Goal: Information Seeking & Learning: Check status

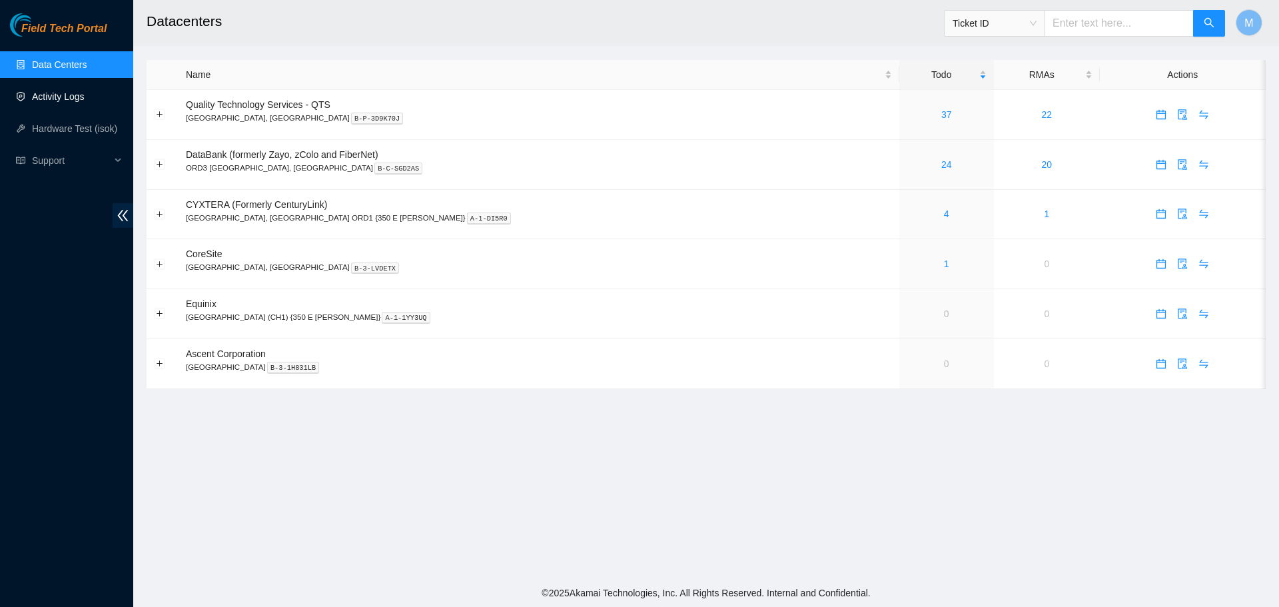
click at [70, 91] on link "Activity Logs" at bounding box center [58, 96] width 53 height 11
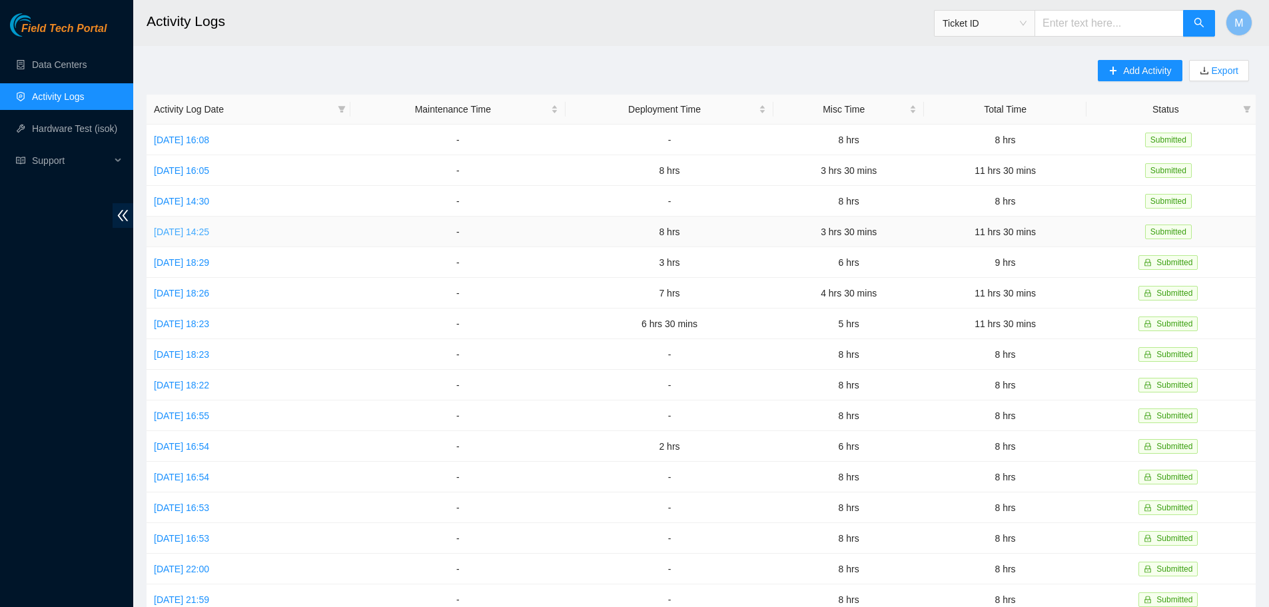
click at [200, 232] on link "[DATE] 14:25" at bounding box center [181, 231] width 55 height 11
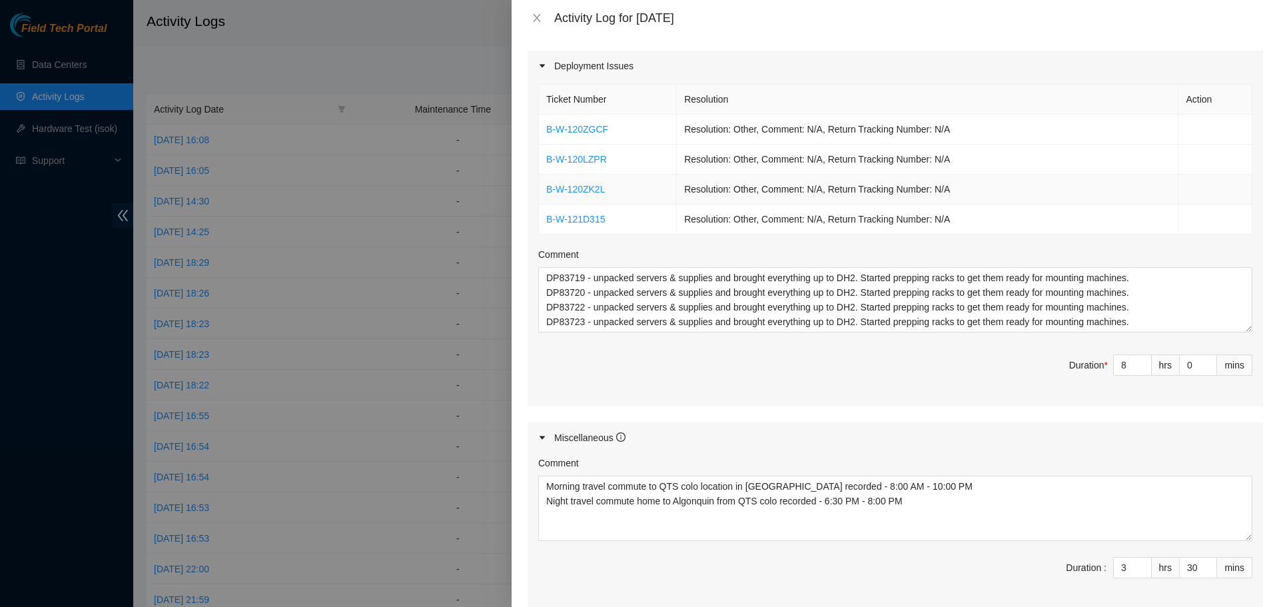
scroll to position [466, 0]
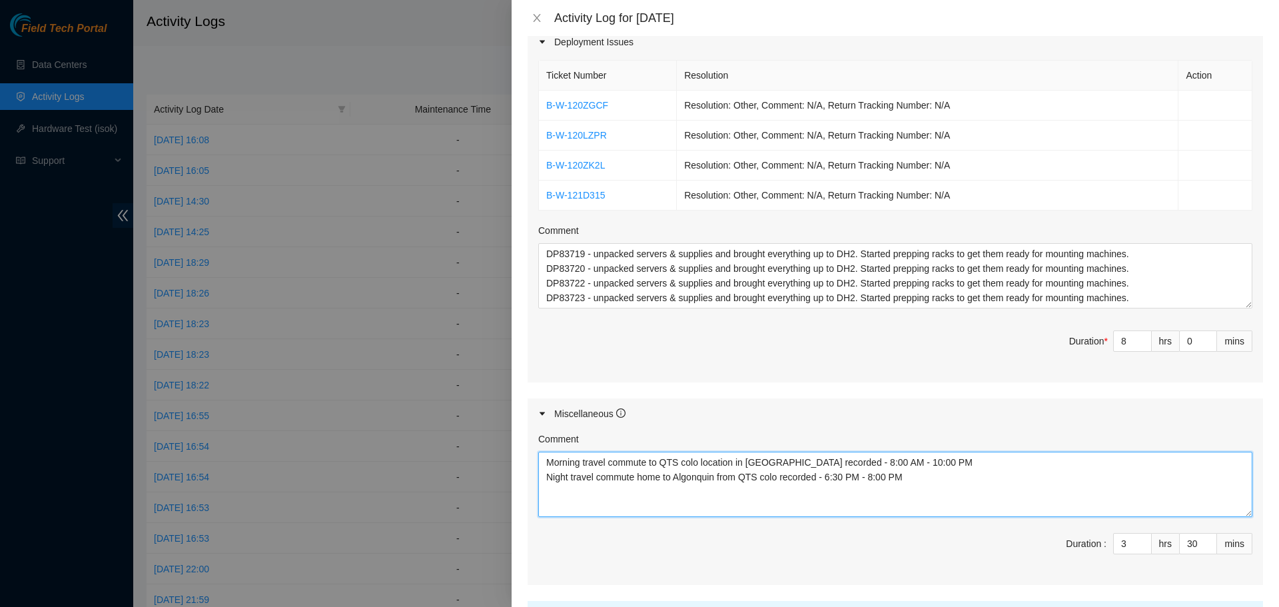
drag, startPoint x: 934, startPoint y: 477, endPoint x: 911, endPoint y: 478, distance: 23.3
click at [907, 478] on textarea "Morning travel commute to QTS colo location in [GEOGRAPHIC_DATA] recorded - 8:0…" at bounding box center [895, 484] width 714 height 65
drag, startPoint x: 796, startPoint y: 463, endPoint x: 536, endPoint y: 466, distance: 259.8
click at [536, 466] on div "Comment Morning travel commute to QTS colo location in [GEOGRAPHIC_DATA] record…" at bounding box center [894, 507] width 735 height 156
drag, startPoint x: 910, startPoint y: 477, endPoint x: 525, endPoint y: 481, distance: 384.3
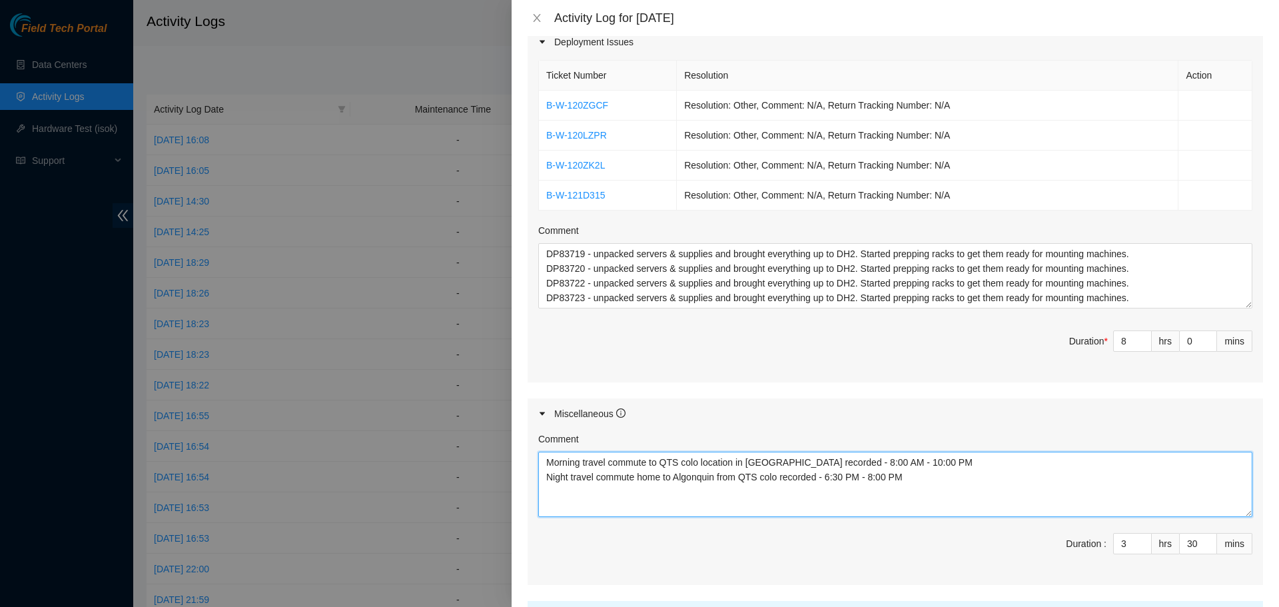
click at [525, 481] on div "Note: This activity log is for informational purposes only. You will not be pai…" at bounding box center [895, 321] width 767 height 571
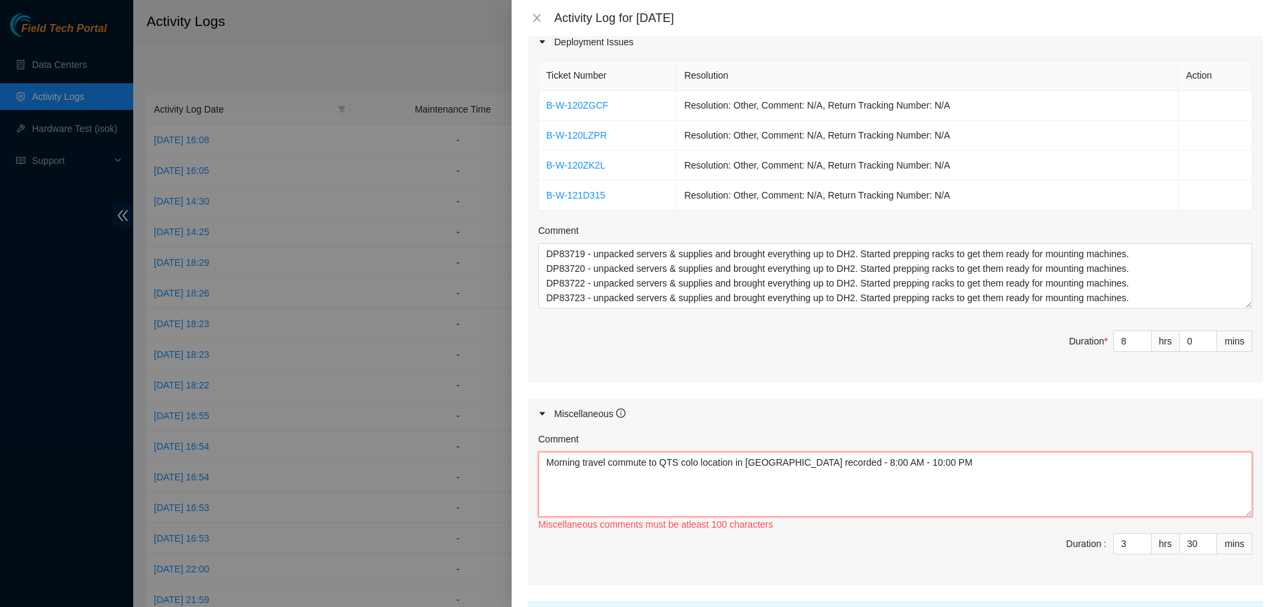
type textarea "Morning travel commute to QTS colo location in [GEOGRAPHIC_DATA] recorded - 8:0…"
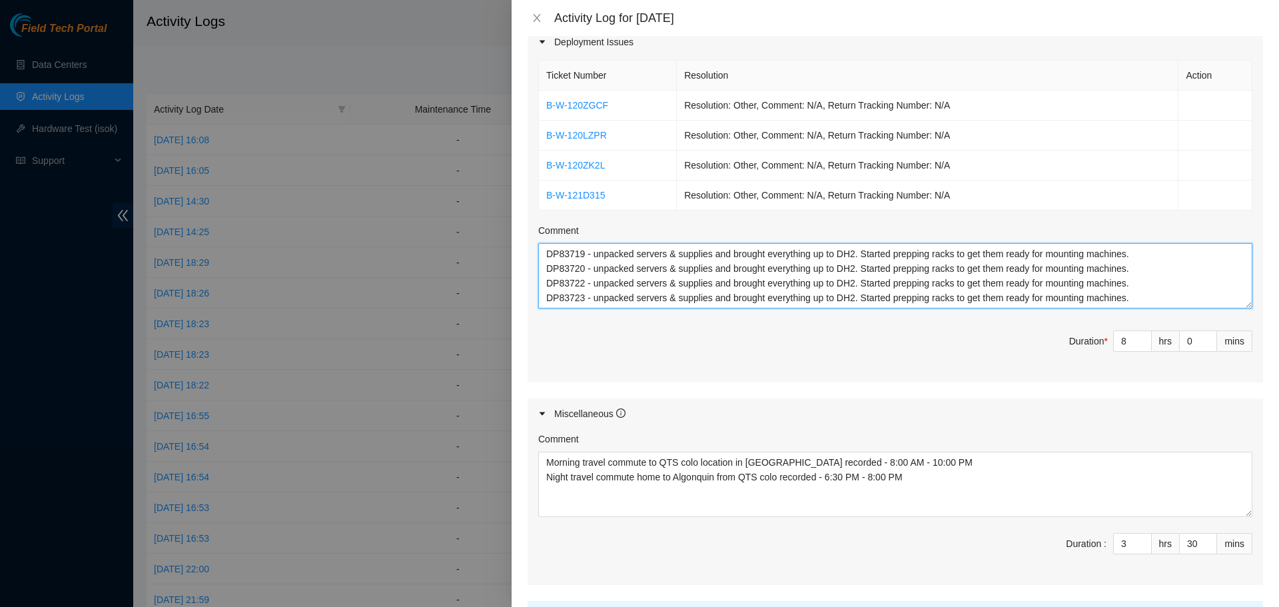
drag, startPoint x: 1140, startPoint y: 302, endPoint x: 528, endPoint y: 251, distance: 613.5
click at [528, 251] on div "Ticket Number Resolution Action B-W-120ZGCF Resolution: Other, Comment: N/A, Re…" at bounding box center [894, 219] width 735 height 324
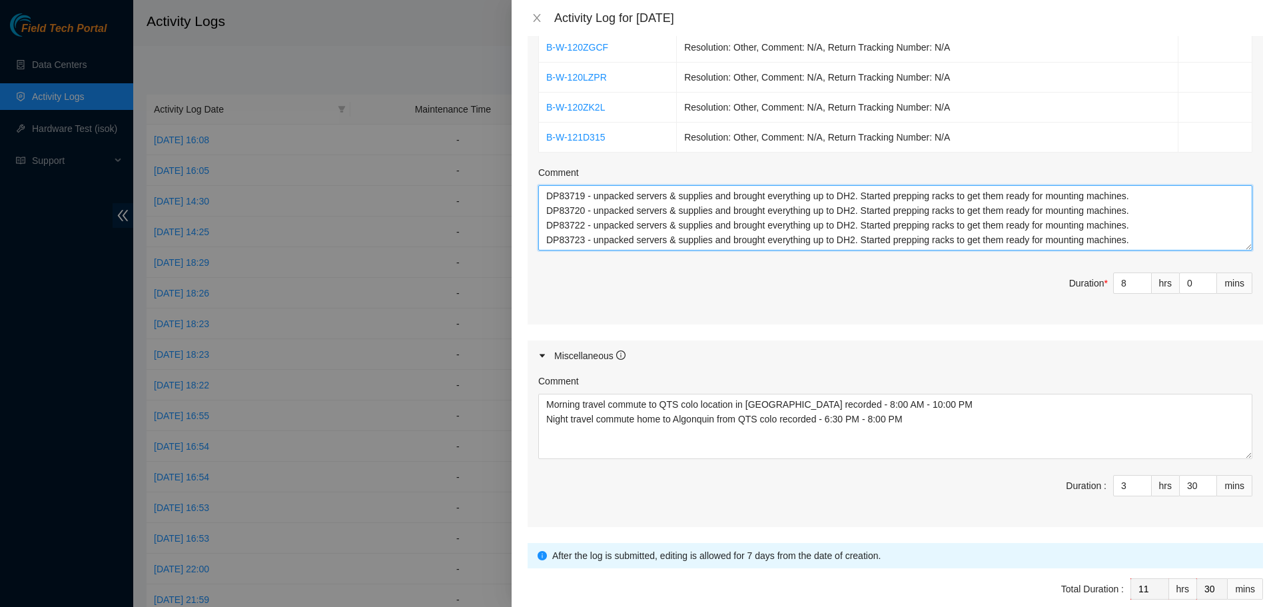
scroll to position [590, 0]
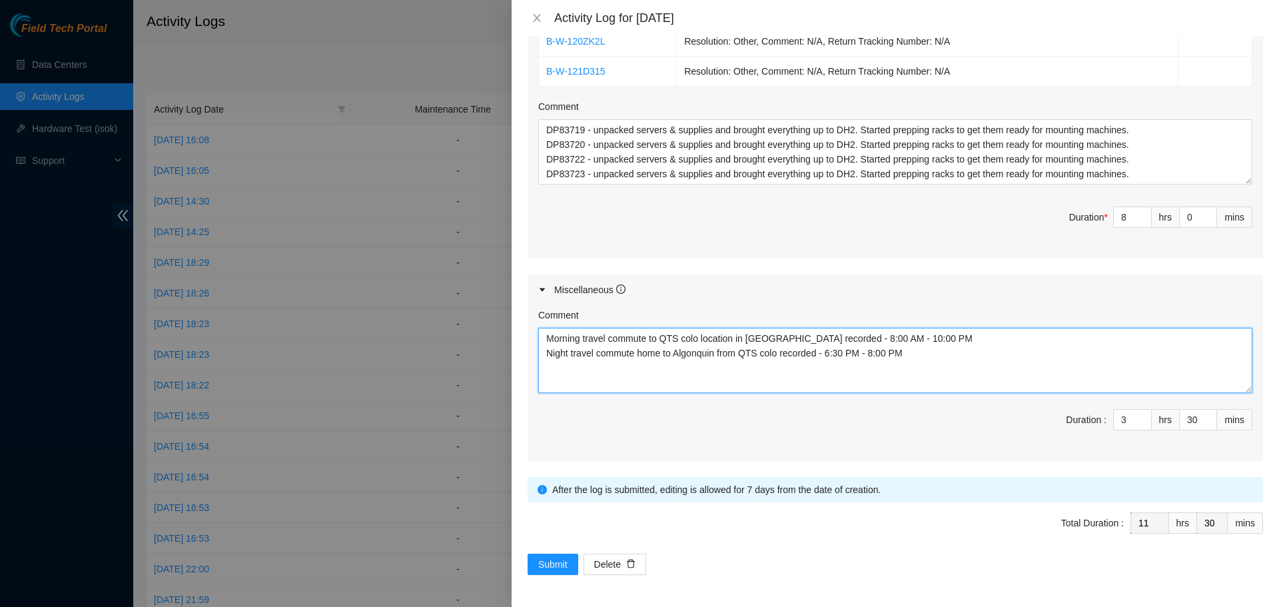
drag, startPoint x: 923, startPoint y: 339, endPoint x: 544, endPoint y: 338, distance: 379.0
click at [544, 338] on textarea "Morning travel commute to QTS colo location in [GEOGRAPHIC_DATA] recorded - 8:0…" at bounding box center [895, 360] width 714 height 65
drag, startPoint x: 907, startPoint y: 354, endPoint x: 543, endPoint y: 356, distance: 364.3
click at [543, 356] on textarea "Morning travel commute to QTS colo location in [GEOGRAPHIC_DATA] recorded - 8:0…" at bounding box center [895, 360] width 714 height 65
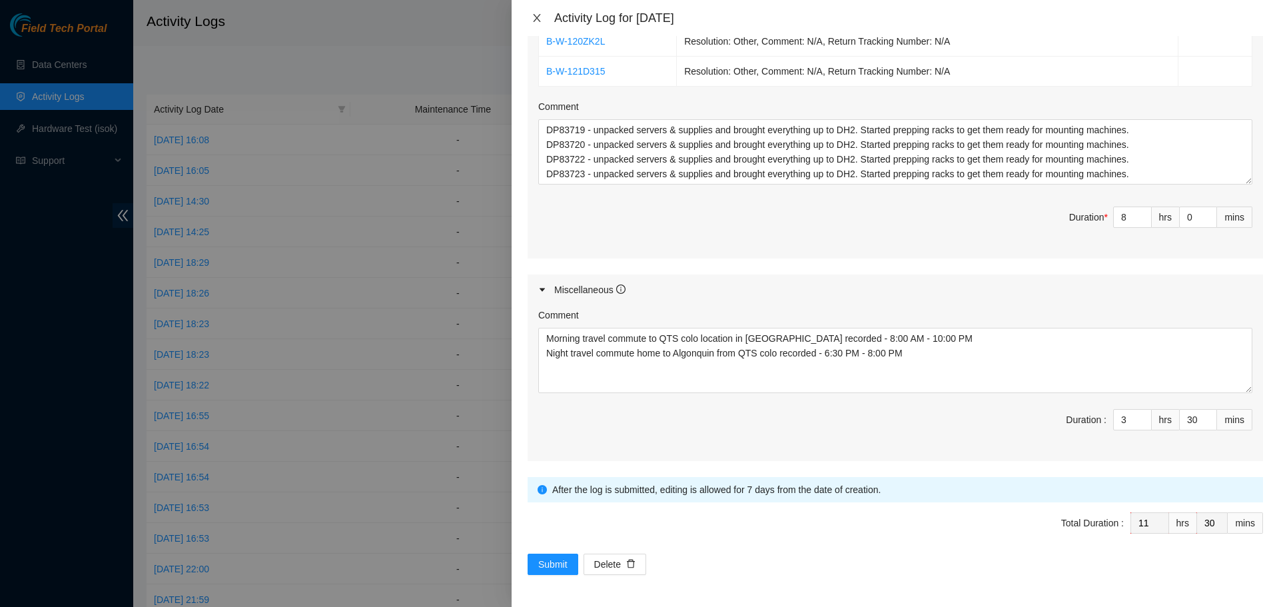
click at [531, 15] on icon "close" at bounding box center [536, 18] width 11 height 11
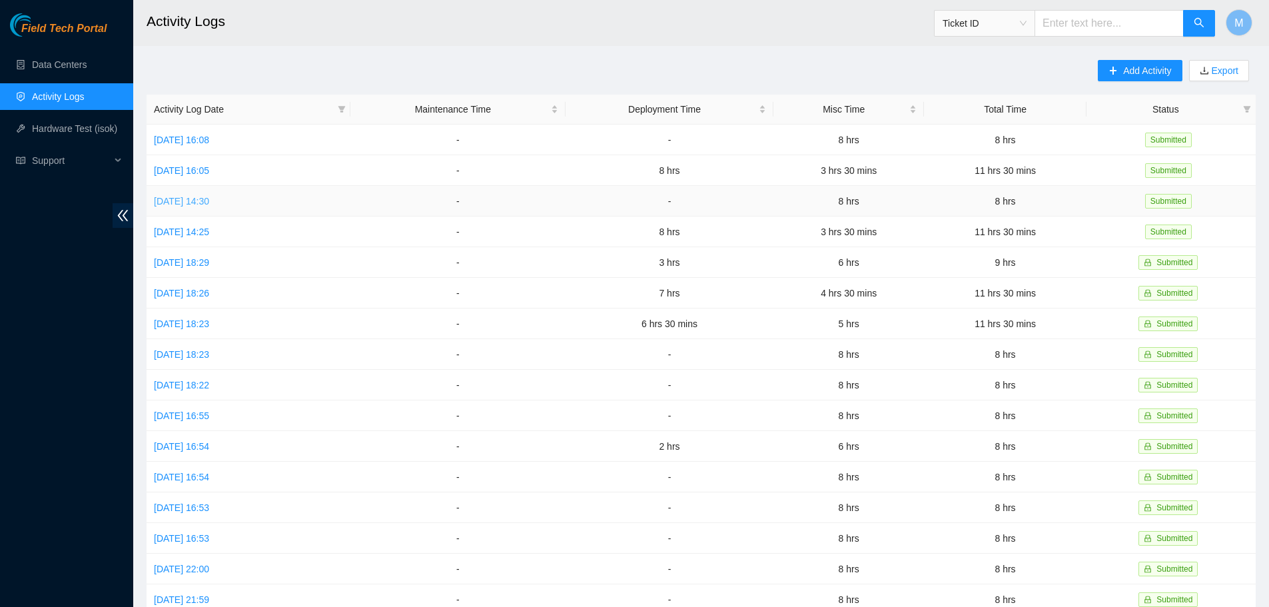
click at [198, 200] on link "[DATE] 14:30" at bounding box center [181, 201] width 55 height 11
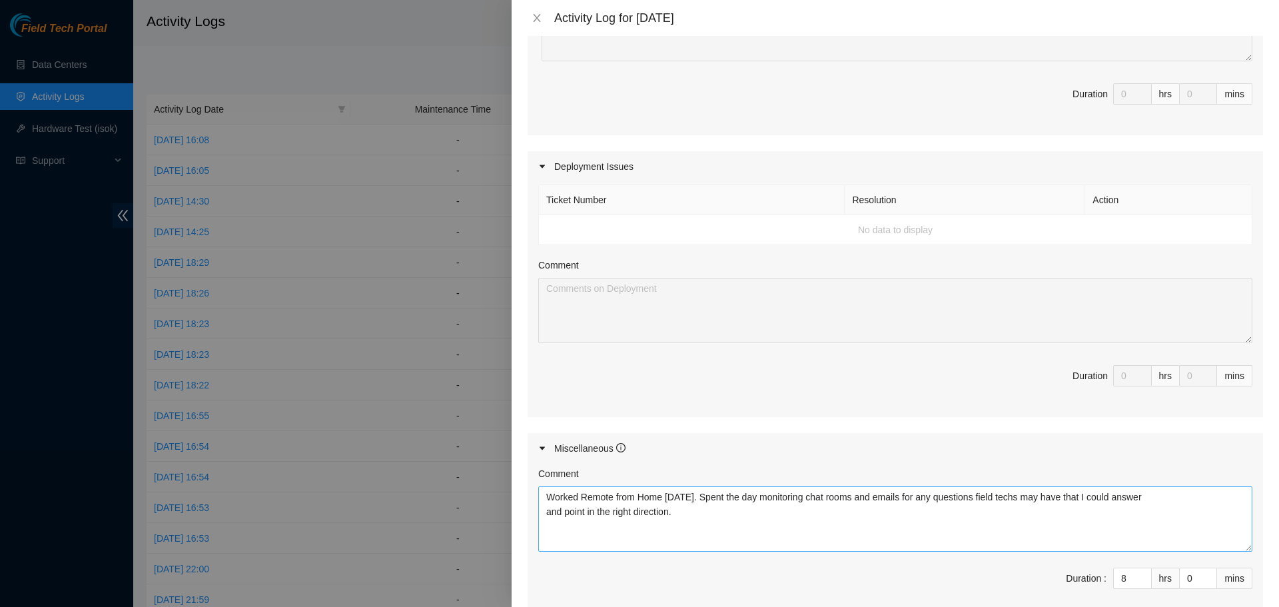
scroll to position [500, 0]
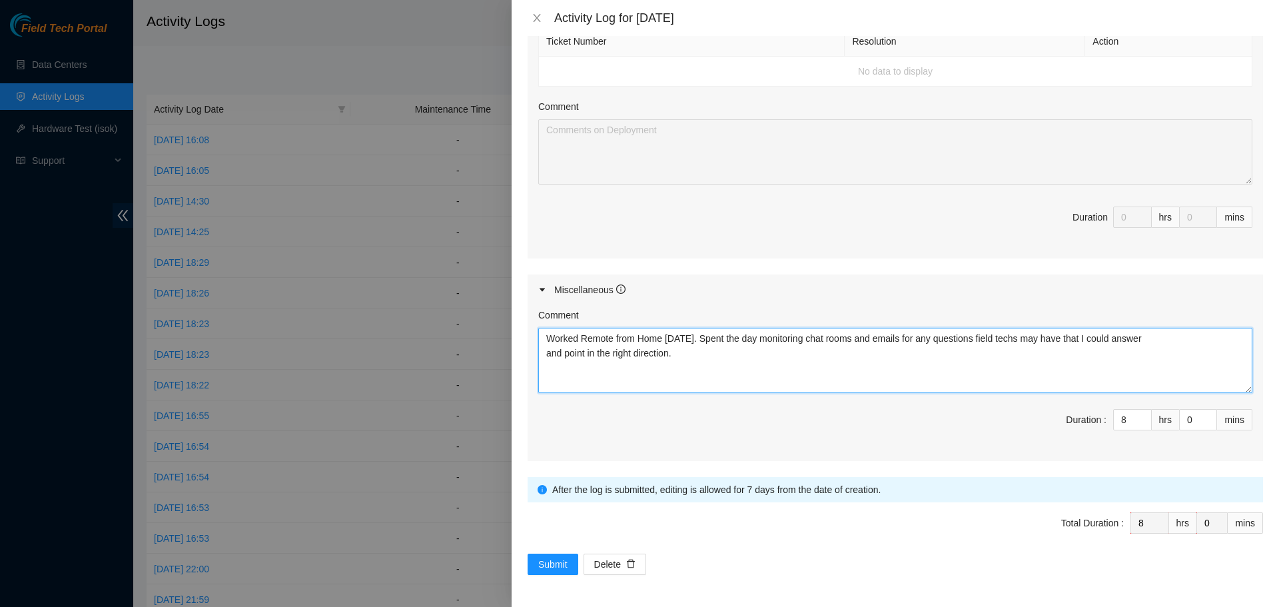
drag, startPoint x: 673, startPoint y: 351, endPoint x: 549, endPoint y: 339, distance: 124.5
click at [545, 333] on textarea "Worked Remote from Home [DATE]. Spent the day monitoring chat rooms and emails …" at bounding box center [895, 360] width 714 height 65
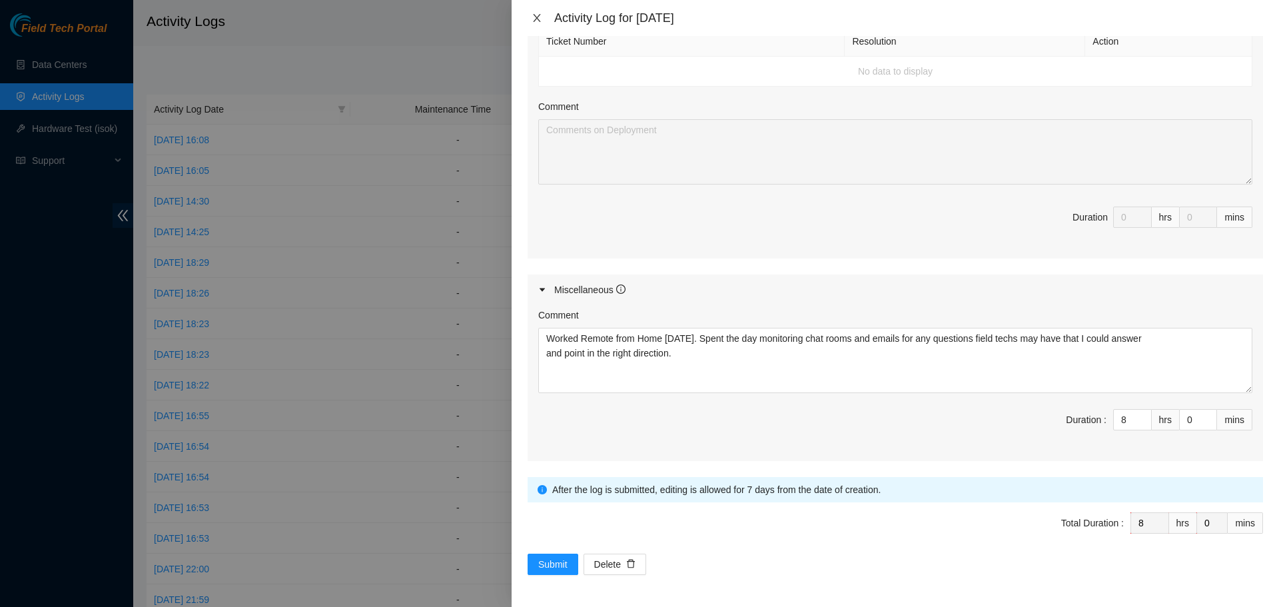
click at [532, 19] on icon "close" at bounding box center [536, 18] width 11 height 11
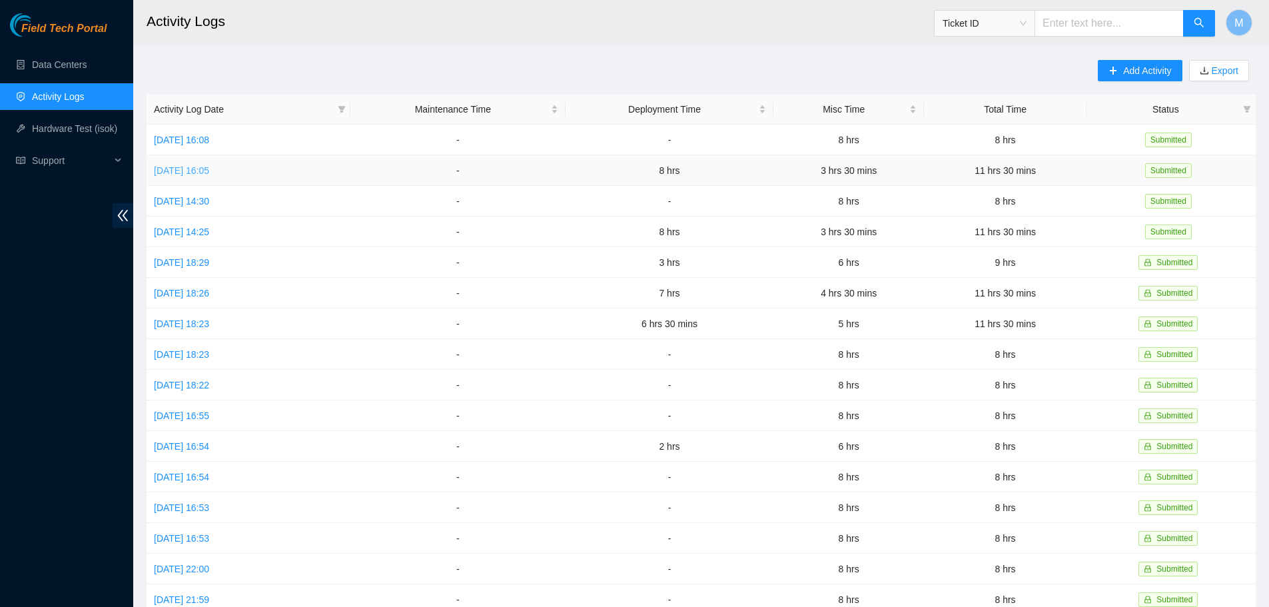
click at [172, 167] on link "[DATE] 16:05" at bounding box center [181, 170] width 55 height 11
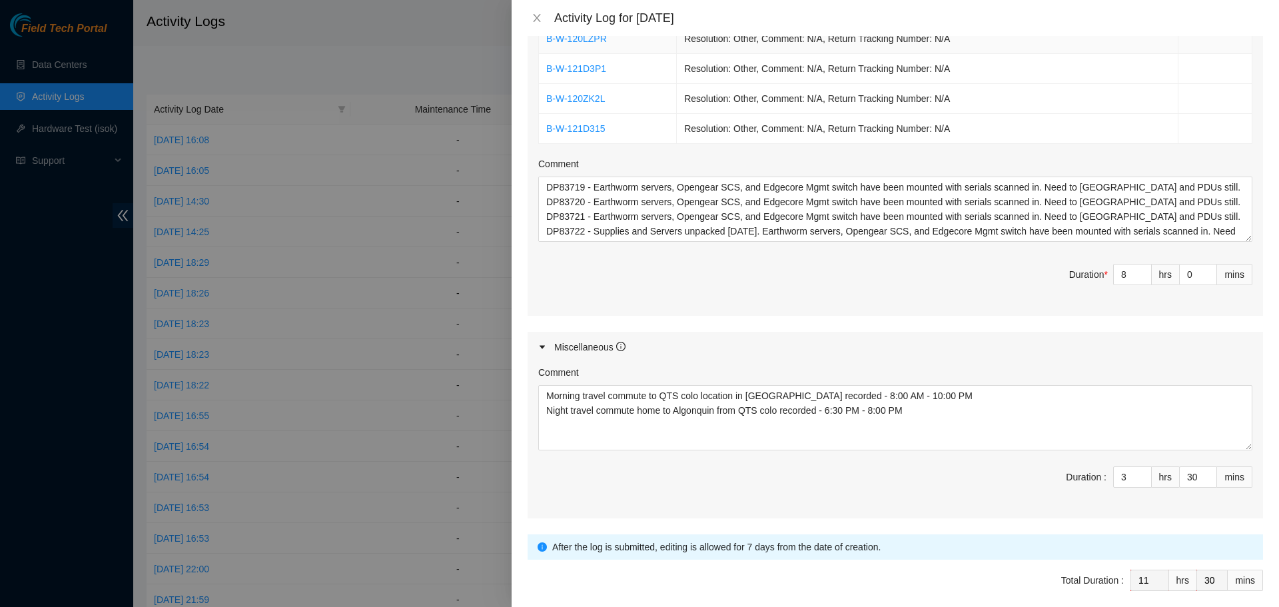
scroll to position [599, 0]
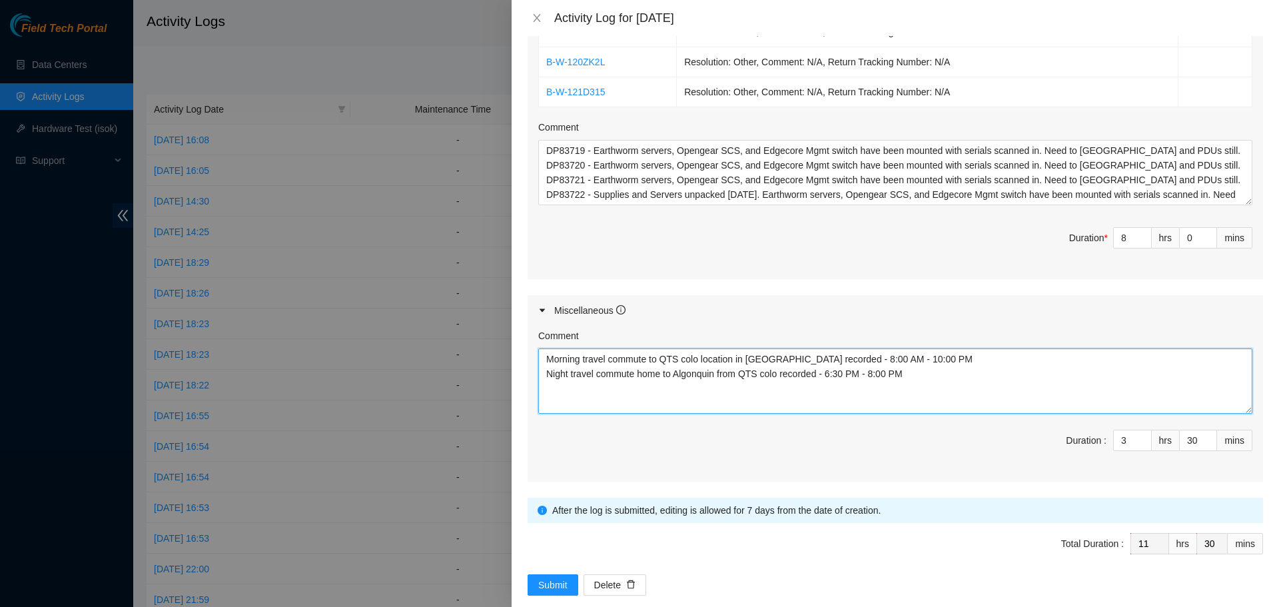
drag, startPoint x: 917, startPoint y: 359, endPoint x: 538, endPoint y: 356, distance: 379.0
click at [538, 356] on textarea "Morning travel commute to QTS colo location in [GEOGRAPHIC_DATA] recorded - 8:0…" at bounding box center [895, 380] width 714 height 65
drag, startPoint x: 906, startPoint y: 375, endPoint x: 541, endPoint y: 377, distance: 365.0
click at [541, 377] on textarea "Morning travel commute to QTS colo location in [GEOGRAPHIC_DATA] recorded - 8:0…" at bounding box center [895, 380] width 714 height 65
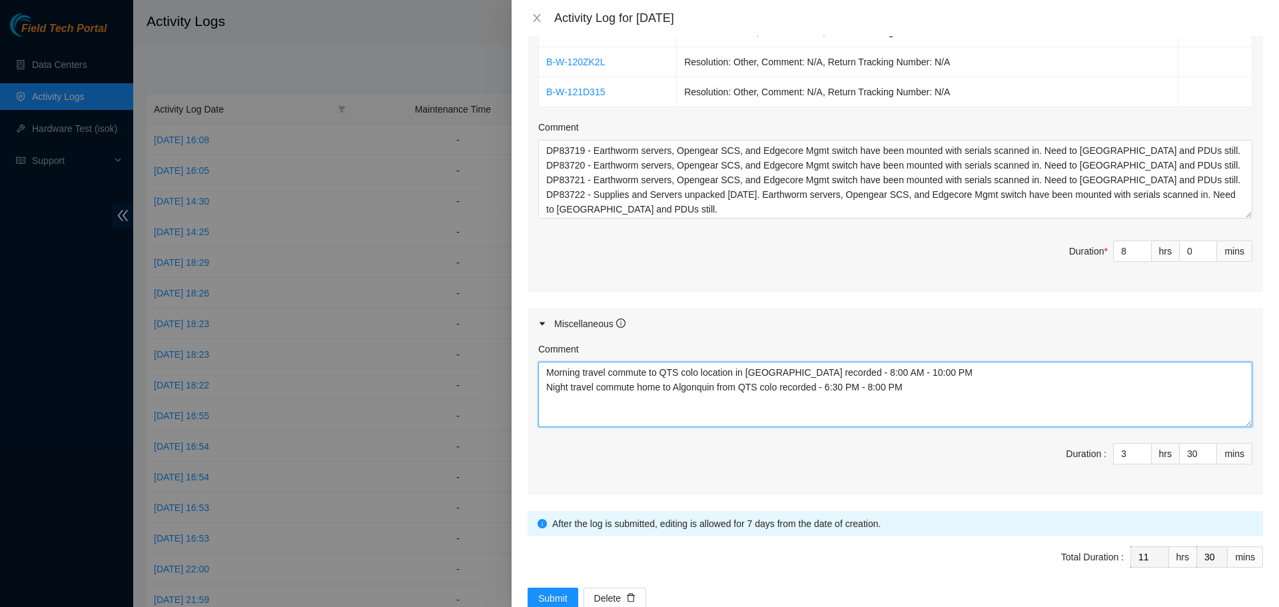
drag, startPoint x: 1238, startPoint y: 204, endPoint x: 1243, endPoint y: 220, distance: 16.0
click at [1243, 220] on div "Ticket Number Resolution Action B-W-120ZGCF Resolution: Other, Comment: N/A, Re…" at bounding box center [894, 108] width 735 height 368
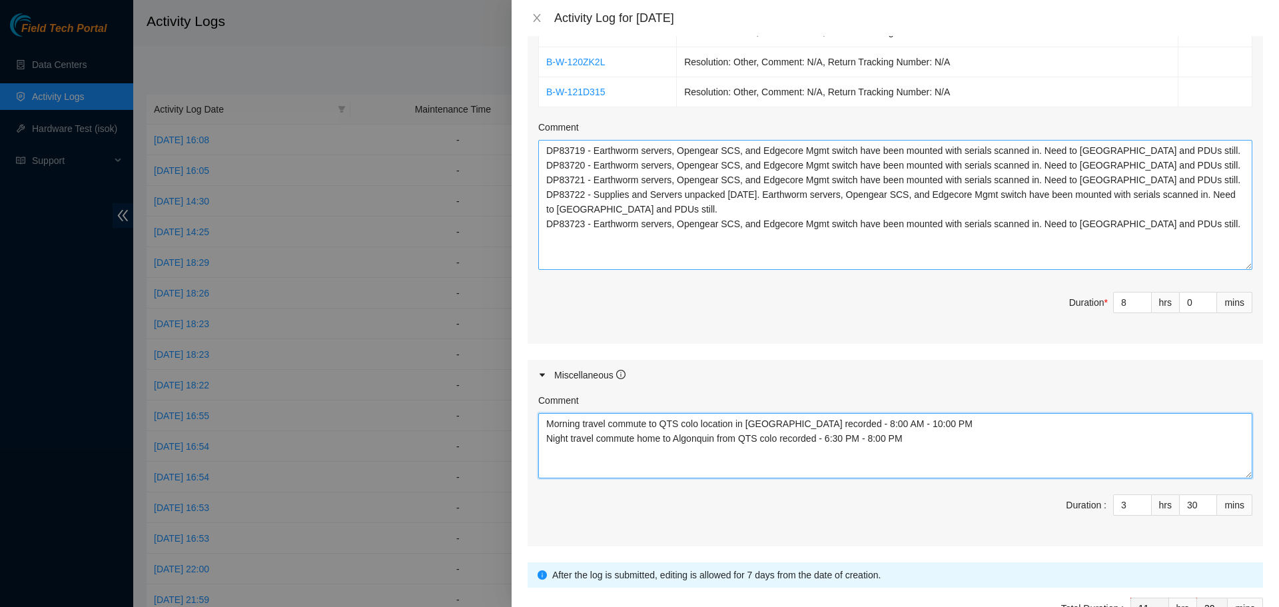
drag, startPoint x: 1237, startPoint y: 223, endPoint x: 1240, endPoint y: 260, distance: 36.8
click at [1244, 269] on div "Ticket Number Resolution Action B-W-120ZGCF Resolution: Other, Comment: N/A, Re…" at bounding box center [894, 133] width 735 height 419
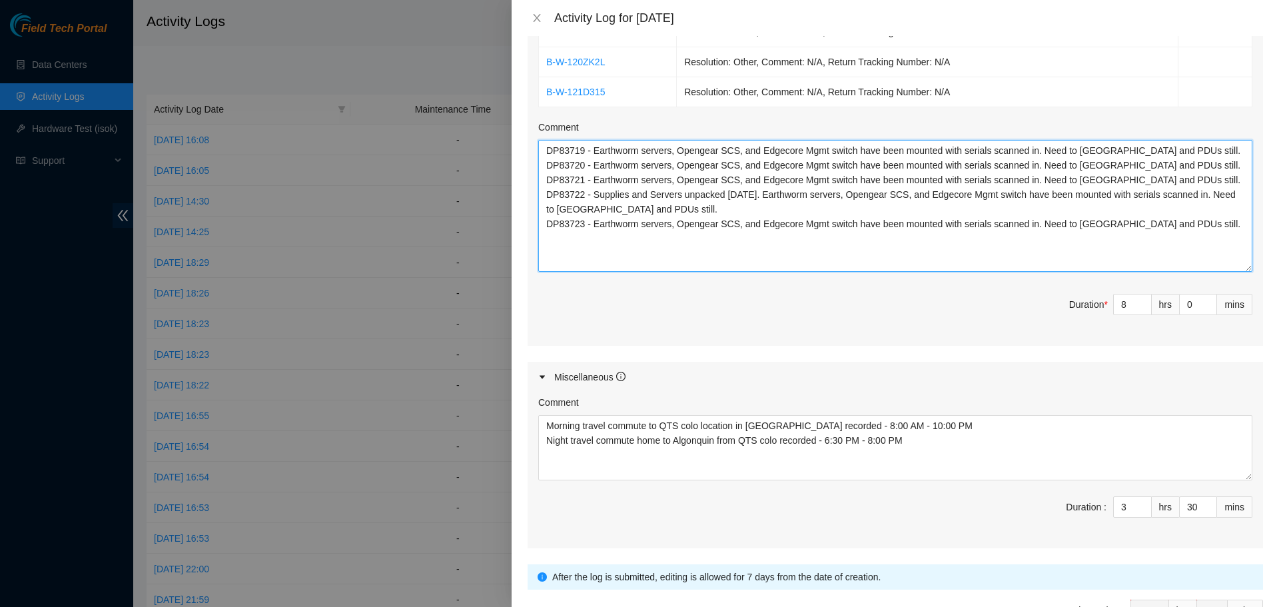
drag, startPoint x: 1188, startPoint y: 219, endPoint x: 525, endPoint y: 157, distance: 665.6
click at [465, 140] on div "Activity Log for [DATE] Note: This activity log is for informational purposes o…" at bounding box center [639, 303] width 1279 height 607
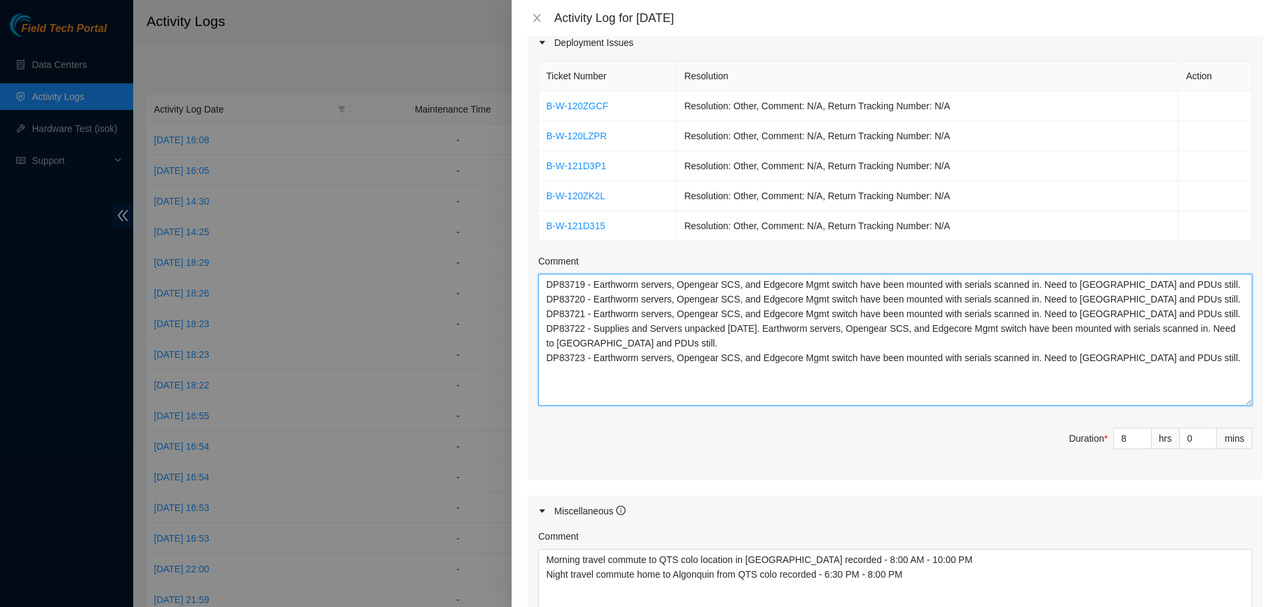
scroll to position [200, 0]
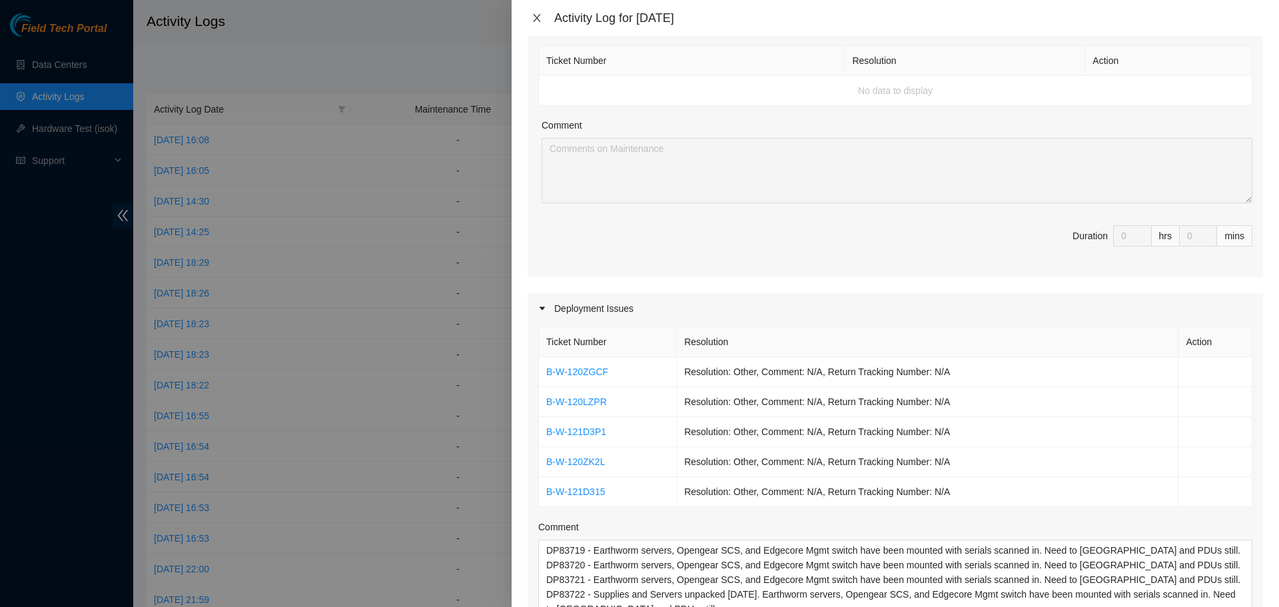
click at [534, 19] on icon "close" at bounding box center [536, 18] width 11 height 11
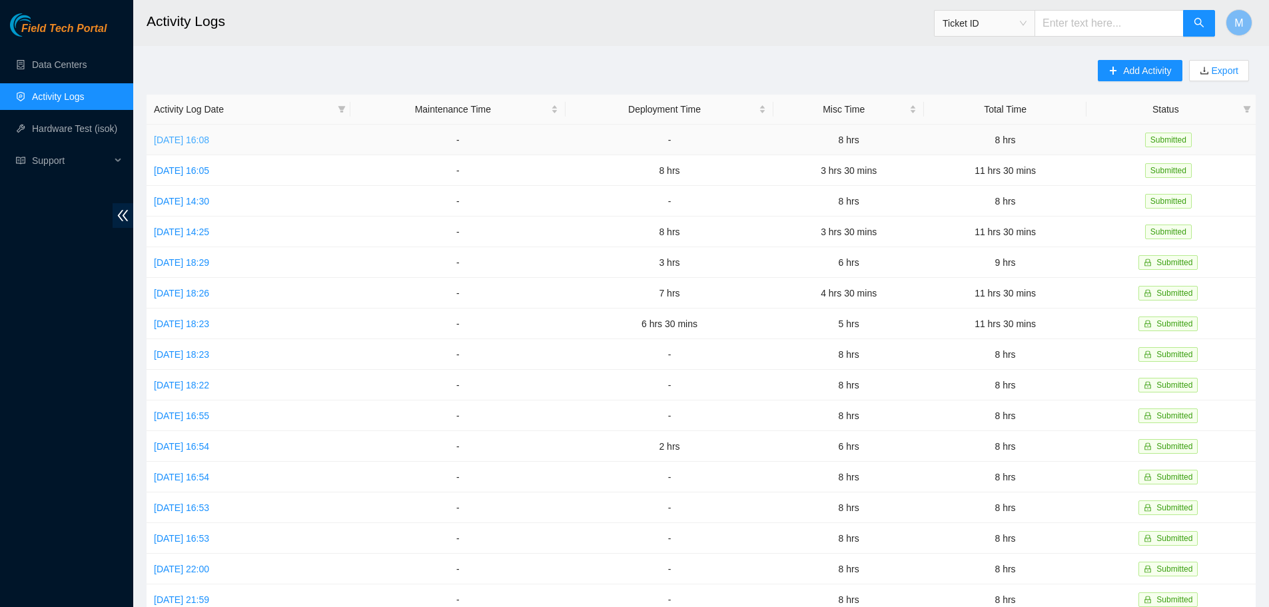
click at [200, 142] on link "[DATE] 16:08" at bounding box center [181, 140] width 55 height 11
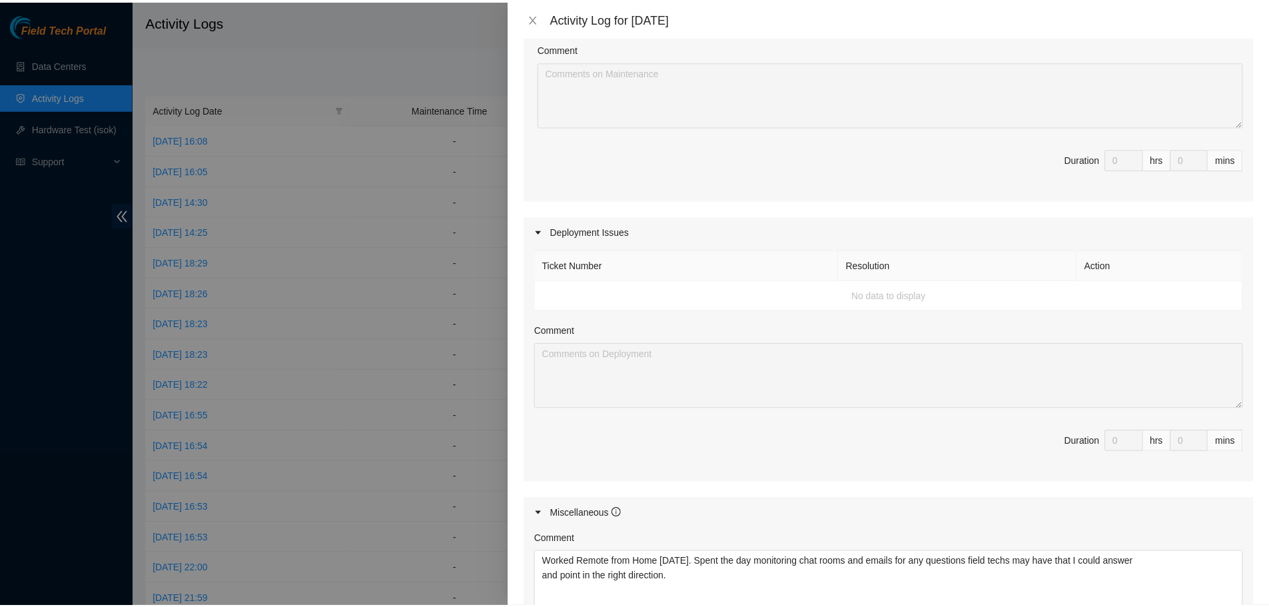
scroll to position [466, 0]
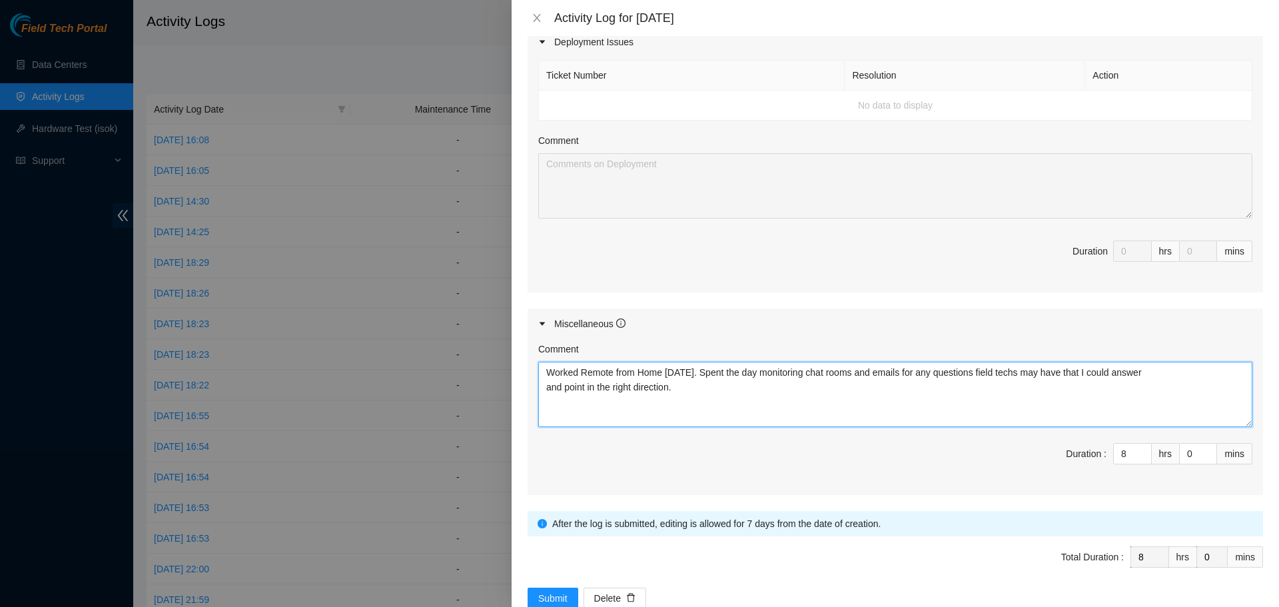
drag, startPoint x: 685, startPoint y: 389, endPoint x: 563, endPoint y: 377, distance: 122.5
click at [532, 365] on div "Comment Worked Remote from Home [DATE]. Spent the day monitoring chat rooms and…" at bounding box center [894, 417] width 735 height 156
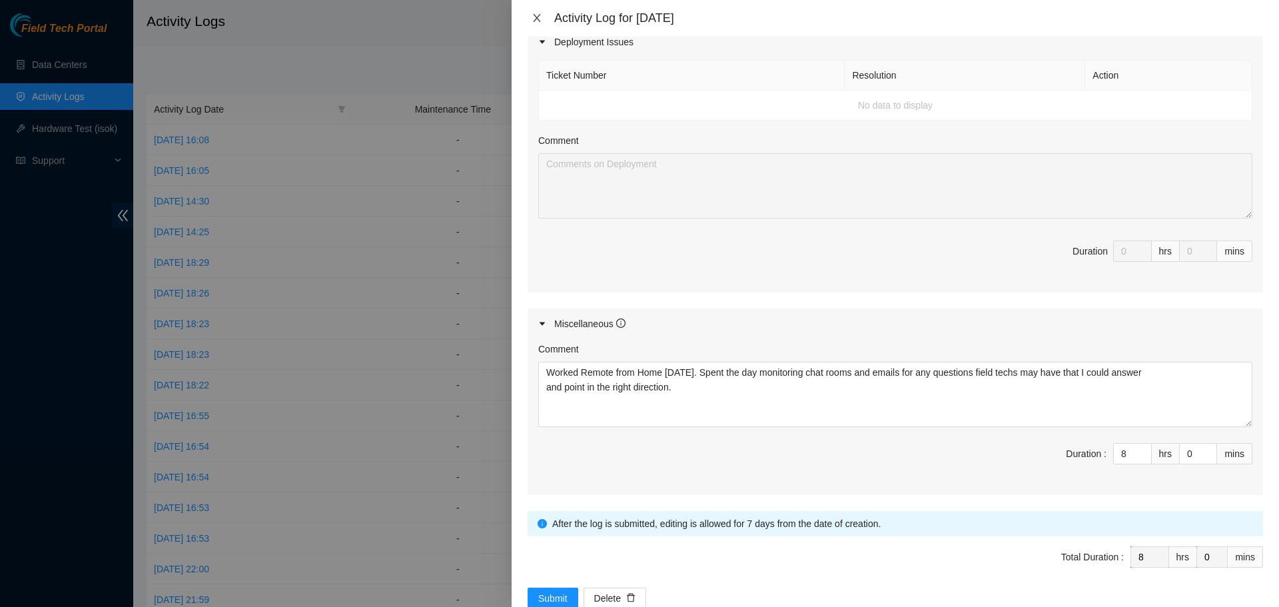
click at [537, 12] on button "Close" at bounding box center [536, 18] width 19 height 13
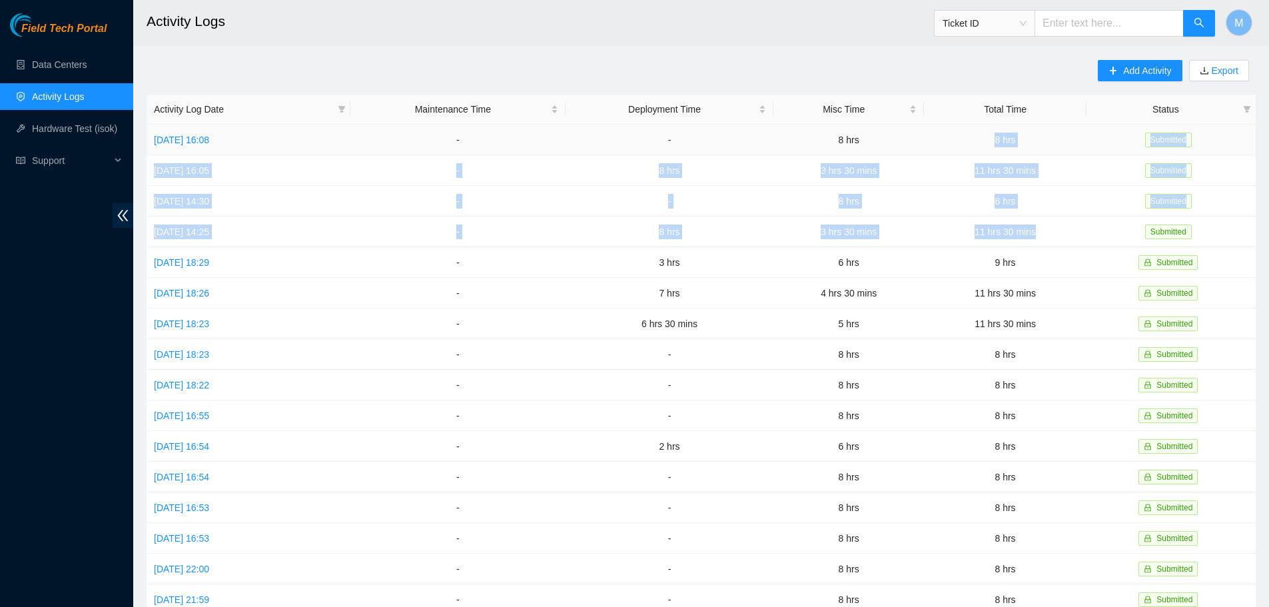
drag, startPoint x: 1062, startPoint y: 232, endPoint x: 637, endPoint y: 37, distance: 468.5
click at [972, 143] on tbody "[DATE] 16:08 - - 8 hrs 8 hrs Submitted [DATE] 16:05 - 8 hrs 3 hrs 30 mins 11 hr…" at bounding box center [701, 431] width 1109 height 613
